Goal: Task Accomplishment & Management: Complete application form

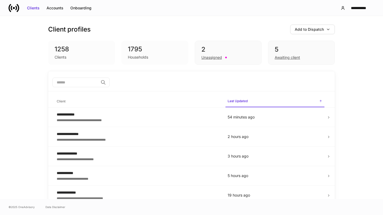
click at [91, 83] on input "search" at bounding box center [75, 83] width 46 height 10
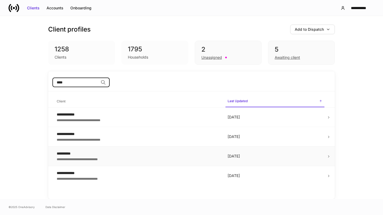
type input "****"
click at [326, 155] on td "[DATE]" at bounding box center [274, 157] width 103 height 20
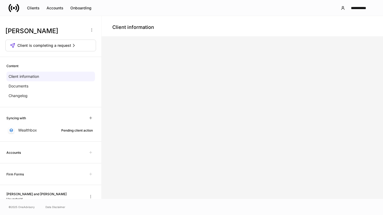
scroll to position [11, 0]
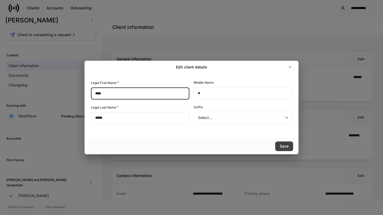
click at [283, 147] on div "Save" at bounding box center [284, 146] width 9 height 5
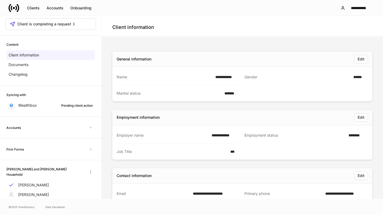
scroll to position [35, 0]
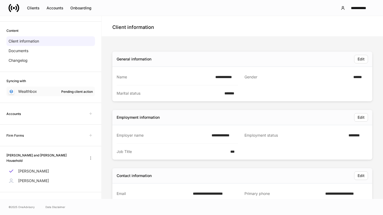
click at [87, 93] on div "Pending client action" at bounding box center [77, 91] width 32 height 5
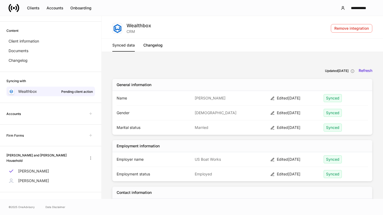
click at [158, 46] on link "Changelog" at bounding box center [152, 45] width 19 height 13
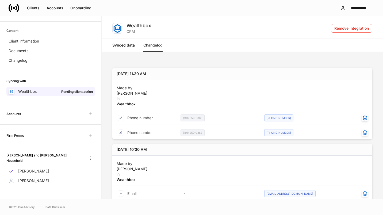
click at [125, 44] on link "Synced data" at bounding box center [123, 45] width 22 height 13
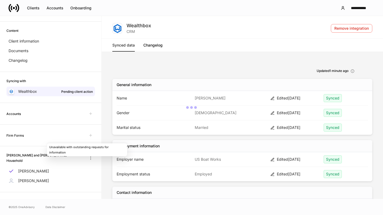
click at [59, 136] on div "Firm Forms" at bounding box center [50, 135] width 88 height 9
click at [32, 9] on div "Clients" at bounding box center [33, 7] width 13 height 5
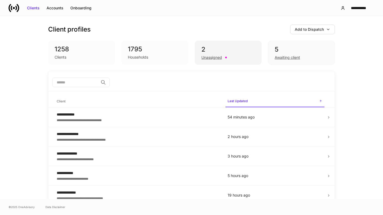
click at [213, 59] on div "Unassigned" at bounding box center [211, 57] width 21 height 5
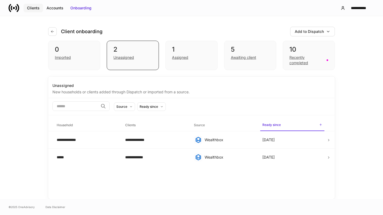
click at [36, 10] on div "Clients" at bounding box center [33, 7] width 13 height 5
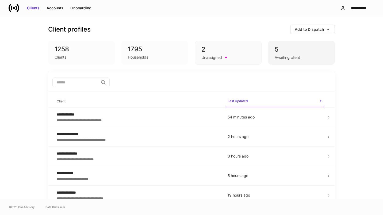
click at [292, 58] on div "Awaiting client" at bounding box center [287, 57] width 25 height 5
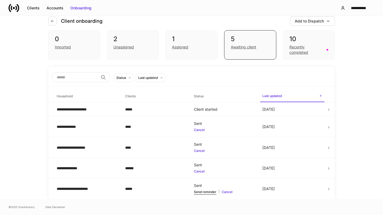
scroll to position [10, 0]
click at [328, 151] on td at bounding box center [330, 148] width 8 height 21
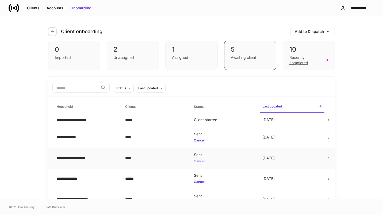
click at [197, 162] on div "Cancel" at bounding box center [199, 161] width 11 height 5
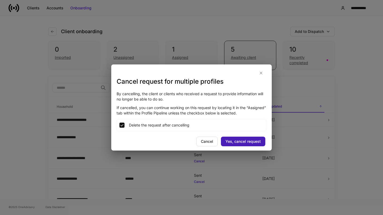
click at [248, 141] on div "Yes, cancel request" at bounding box center [242, 141] width 35 height 5
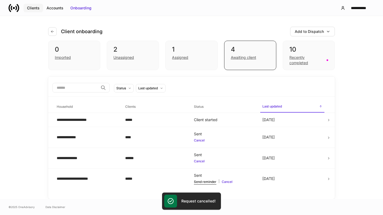
click at [34, 7] on div "Clients" at bounding box center [33, 7] width 13 height 5
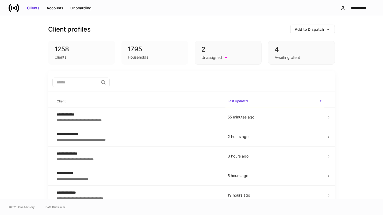
click at [93, 86] on input "search" at bounding box center [75, 83] width 46 height 10
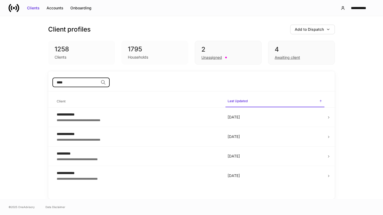
type input "*****"
click at [158, 161] on div "**********" at bounding box center [138, 158] width 162 height 5
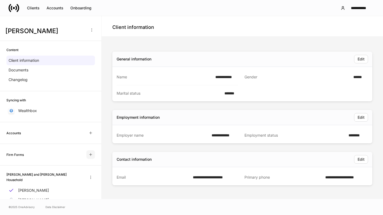
click at [89, 155] on icon "button" at bounding box center [90, 154] width 2 height 2
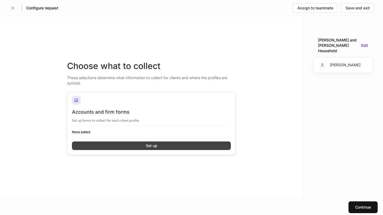
click at [165, 146] on button "Set up" at bounding box center [151, 145] width 159 height 9
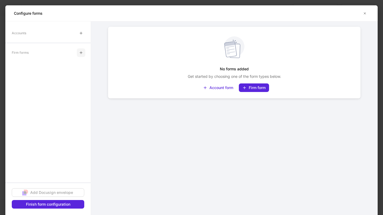
click at [82, 56] on button "button" at bounding box center [81, 52] width 9 height 9
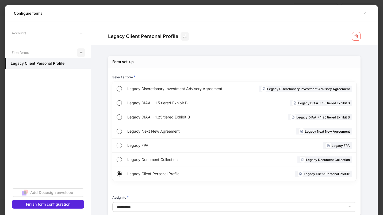
scroll to position [12, 0]
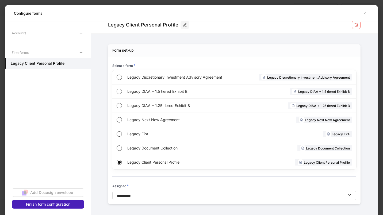
click at [64, 203] on div "Finish form configuration" at bounding box center [48, 204] width 44 height 5
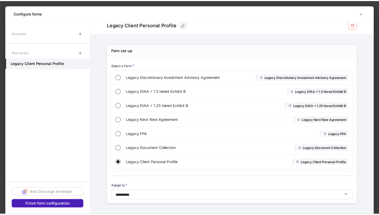
scroll to position [6, 0]
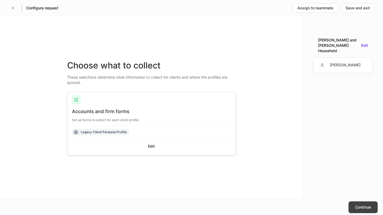
click at [356, 205] on div "Continue" at bounding box center [363, 207] width 16 height 5
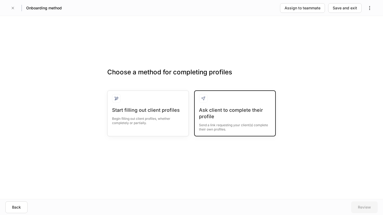
click at [242, 115] on div "Ask client to complete their profile" at bounding box center [235, 113] width 72 height 13
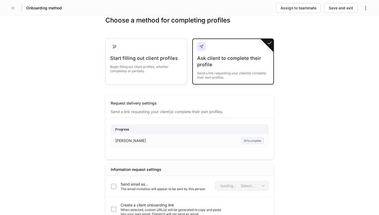
click at [295, 137] on div "Choose a method for completing profiles Start filling out client profiles Begin…" at bounding box center [189, 119] width 379 height 206
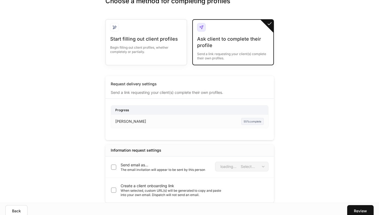
scroll to position [23, 0]
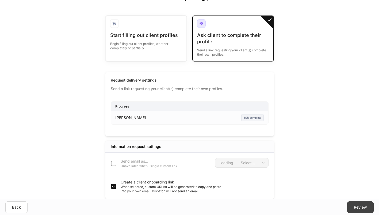
click at [360, 206] on div "Review" at bounding box center [360, 207] width 13 height 5
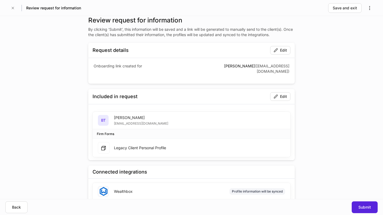
click at [329, 145] on div "Review request for information By clicking ‘Submit’, this information will be s…" at bounding box center [191, 107] width 383 height 183
click at [364, 207] on div "Submit" at bounding box center [364, 207] width 13 height 5
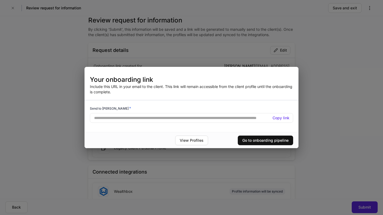
click at [287, 117] on h5 "Copy link" at bounding box center [280, 117] width 17 height 5
